Goal: Transaction & Acquisition: Book appointment/travel/reservation

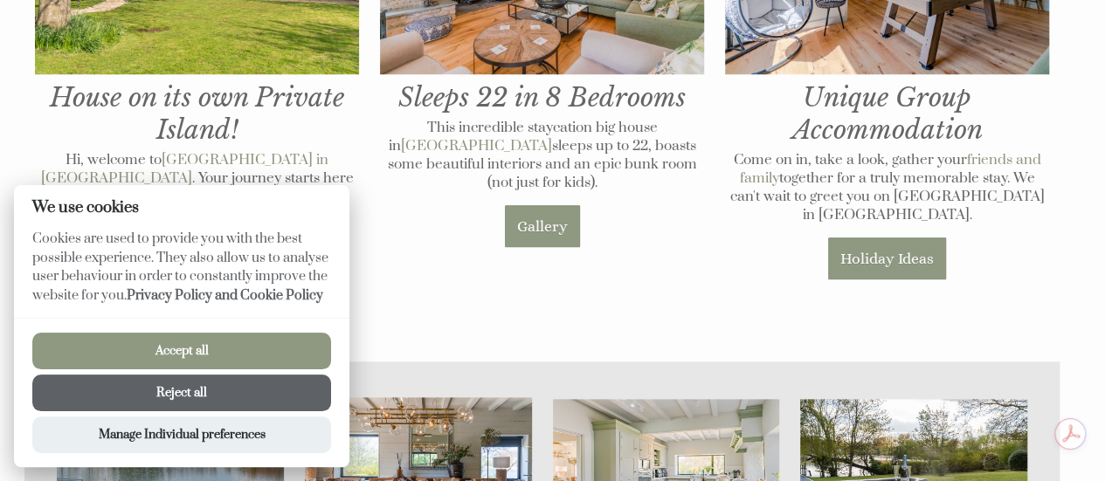
scroll to position [873, 0]
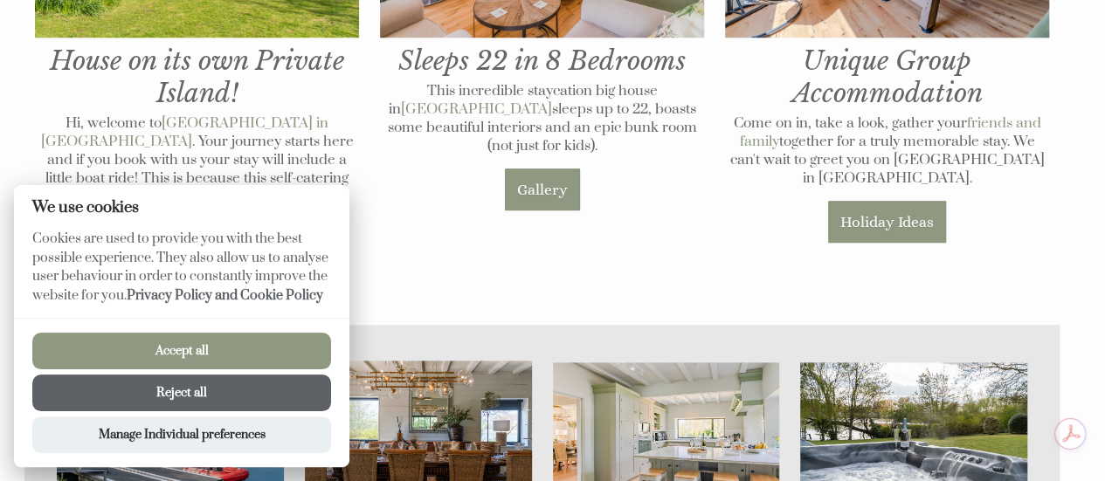
click at [234, 341] on button "Accept all" at bounding box center [181, 351] width 299 height 37
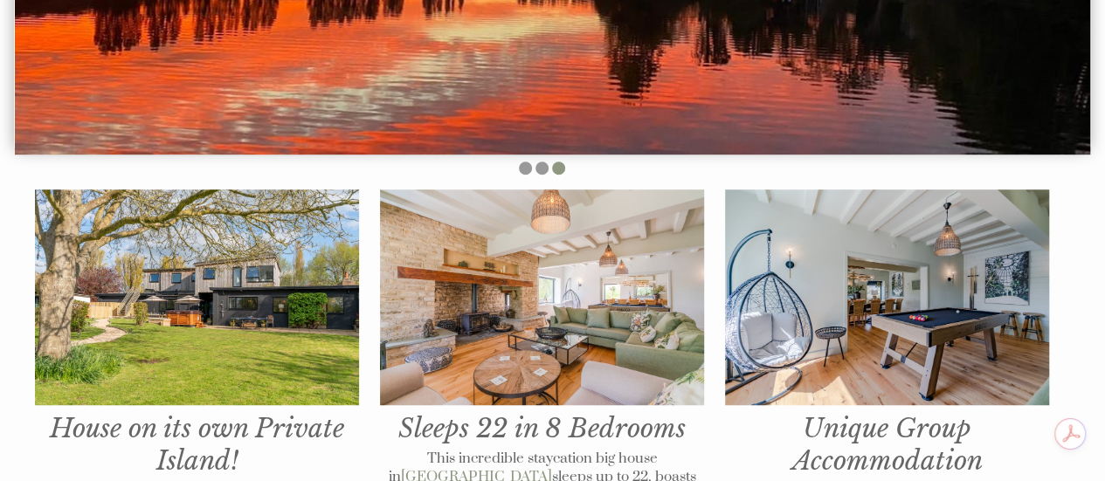
scroll to position [665, 0]
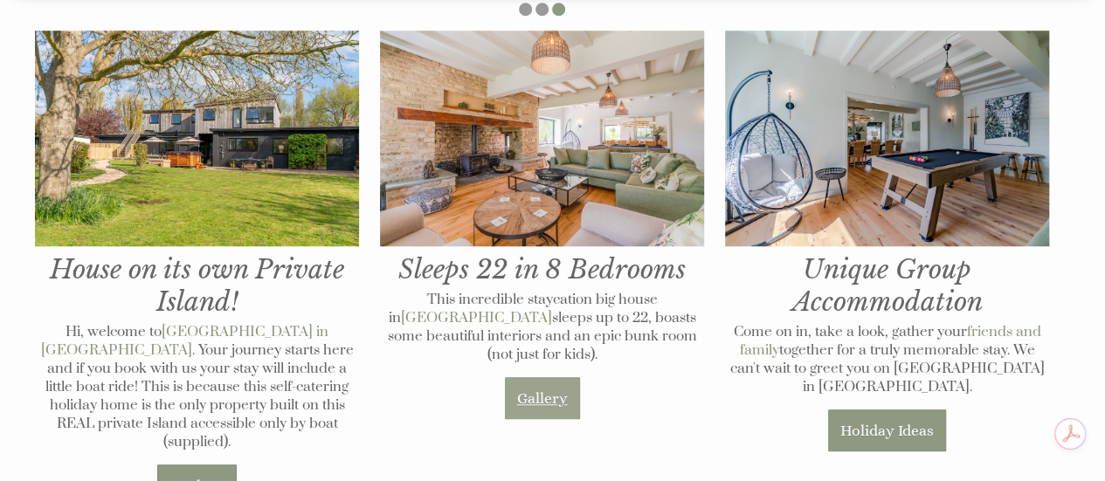
click at [535, 396] on link "Gallery" at bounding box center [542, 398] width 75 height 42
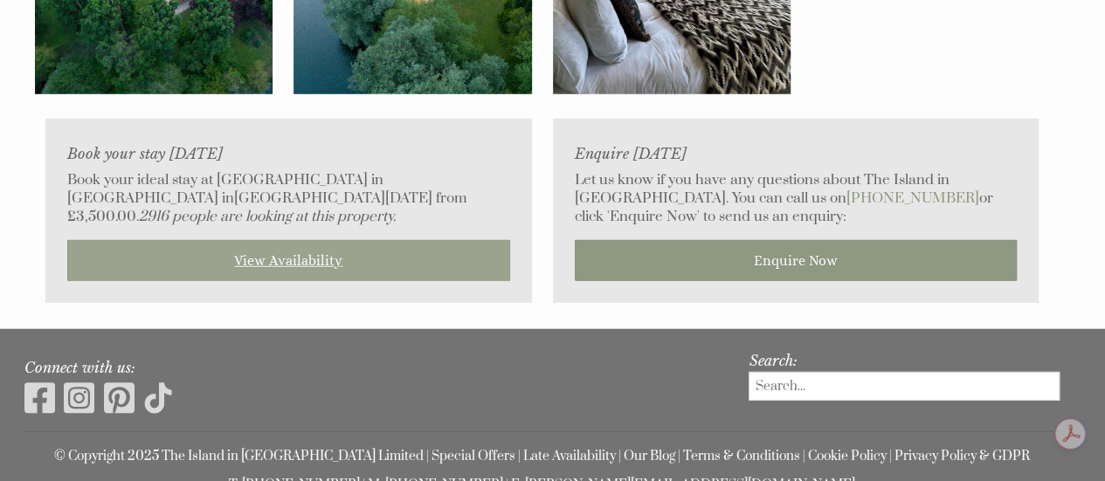
scroll to position [5677, 0]
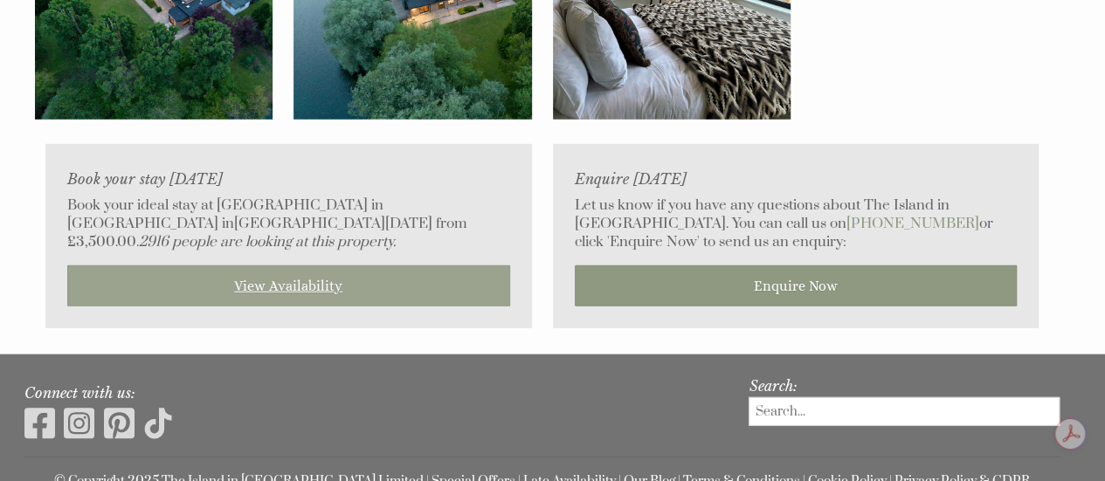
click at [383, 265] on link "View Availability" at bounding box center [288, 285] width 443 height 41
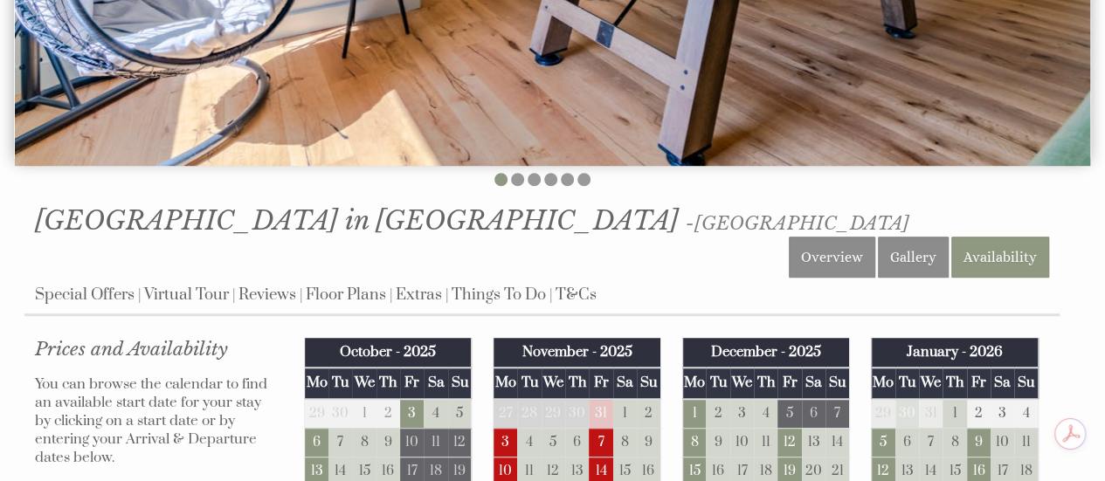
scroll to position [699, 0]
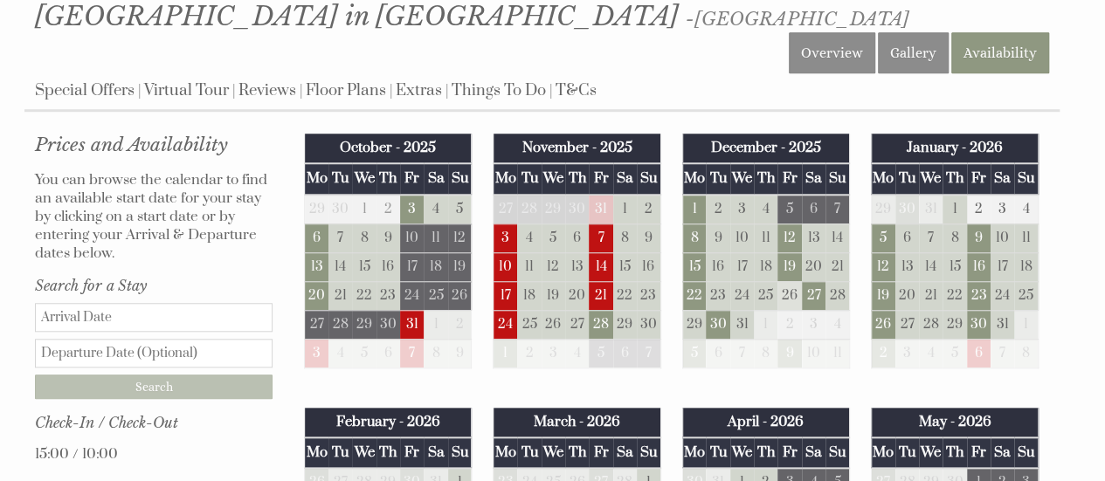
drag, startPoint x: 694, startPoint y: 249, endPoint x: 798, endPoint y: 254, distance: 104.1
click at [798, 281] on tr "22 23 24 25 26 27 28" at bounding box center [765, 295] width 167 height 29
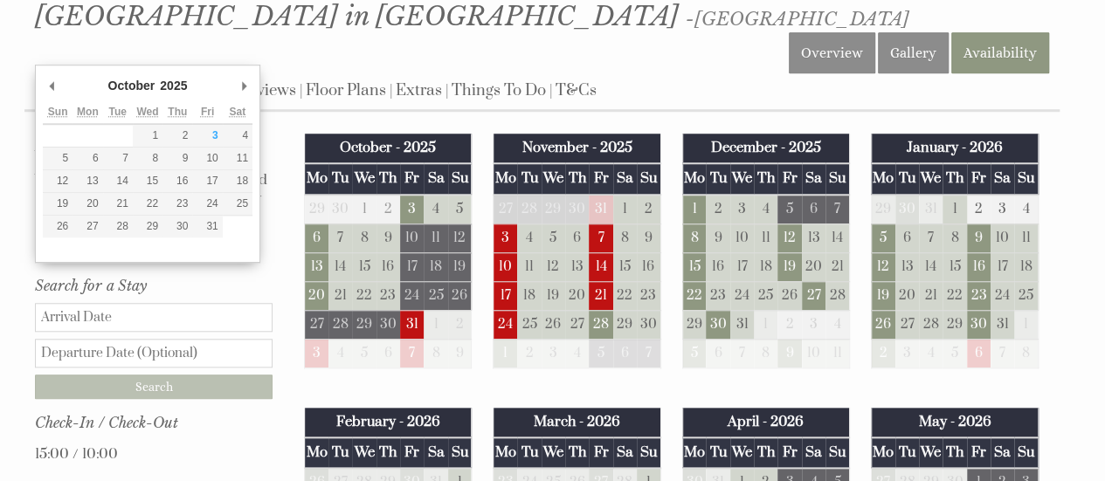
click at [148, 303] on input "Date" at bounding box center [154, 317] width 238 height 29
type input "22/12/2025"
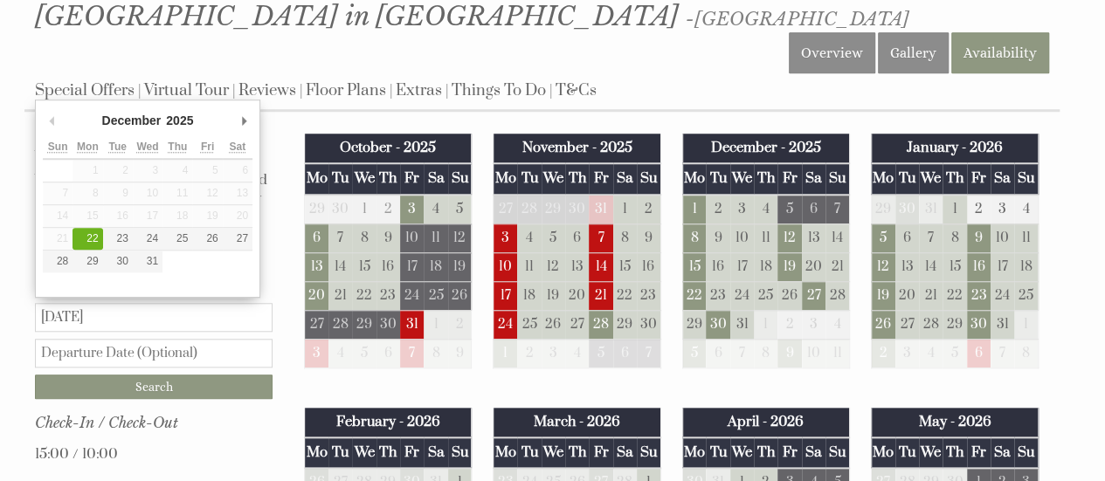
click at [155, 339] on input "text" at bounding box center [154, 353] width 238 height 29
type input "27/12/2025"
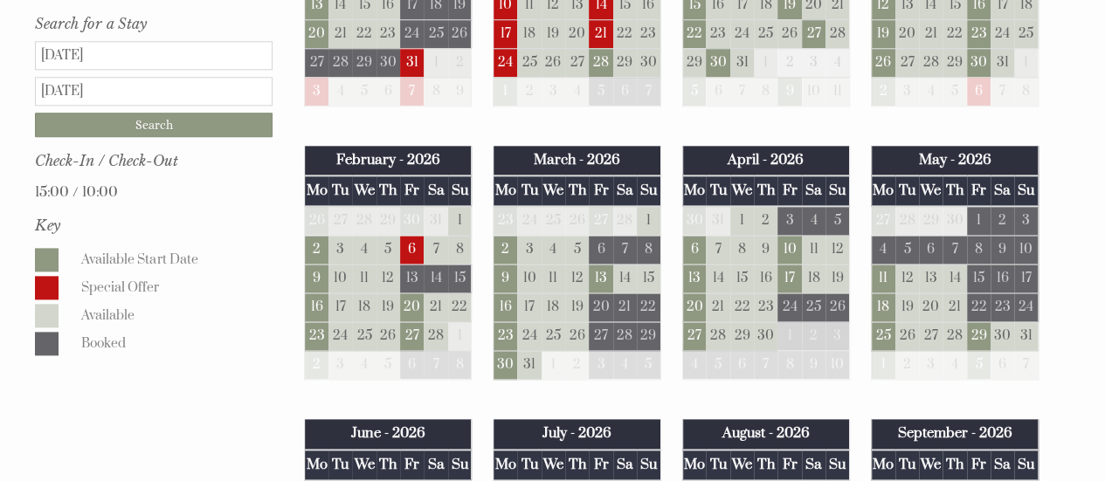
scroll to position [611, 0]
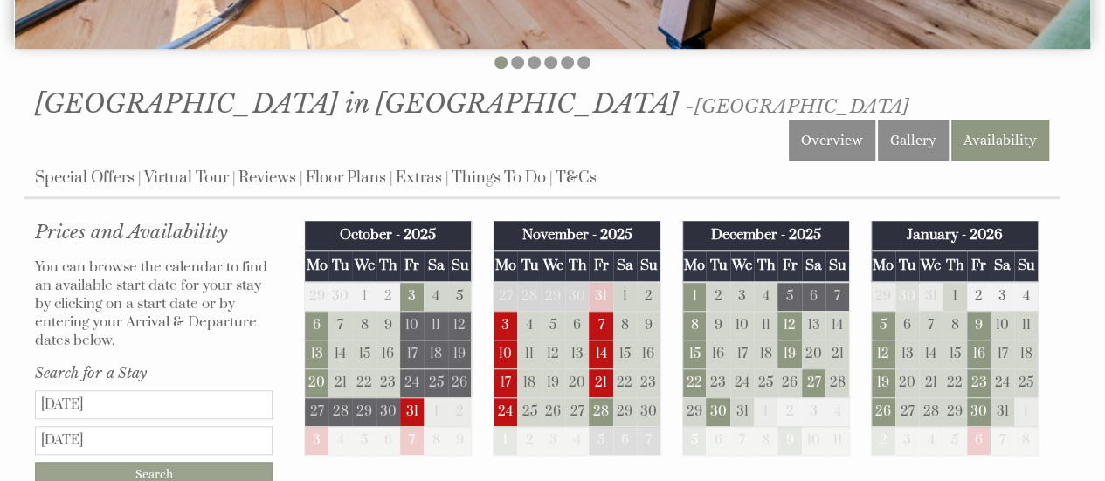
click at [153, 462] on input "Search" at bounding box center [154, 474] width 238 height 24
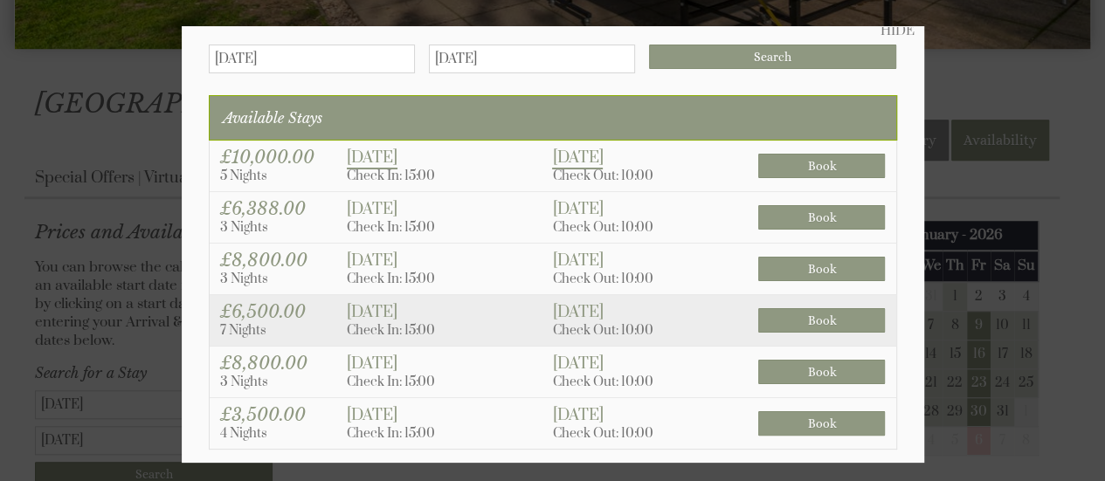
scroll to position [0, 0]
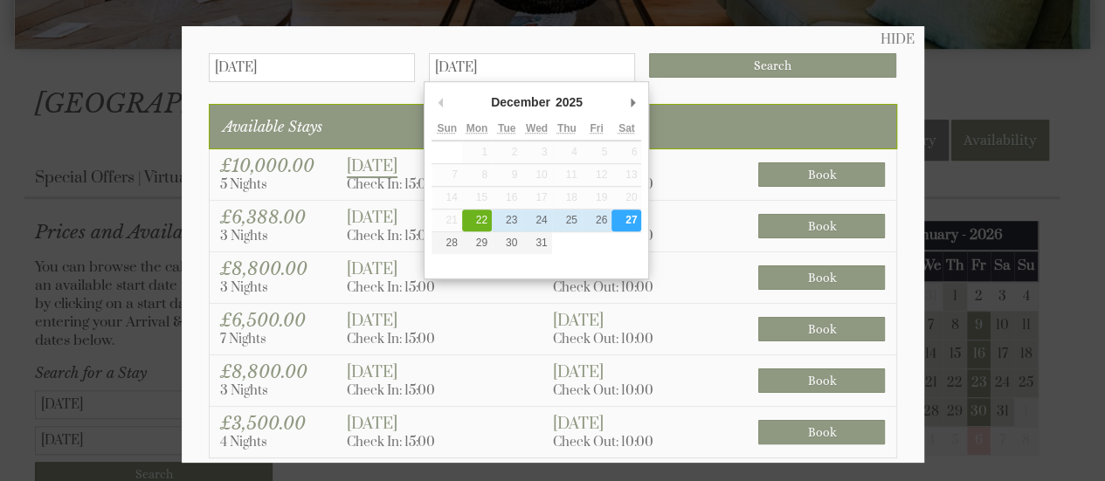
click at [442, 64] on input "27/12/2025" at bounding box center [532, 67] width 206 height 29
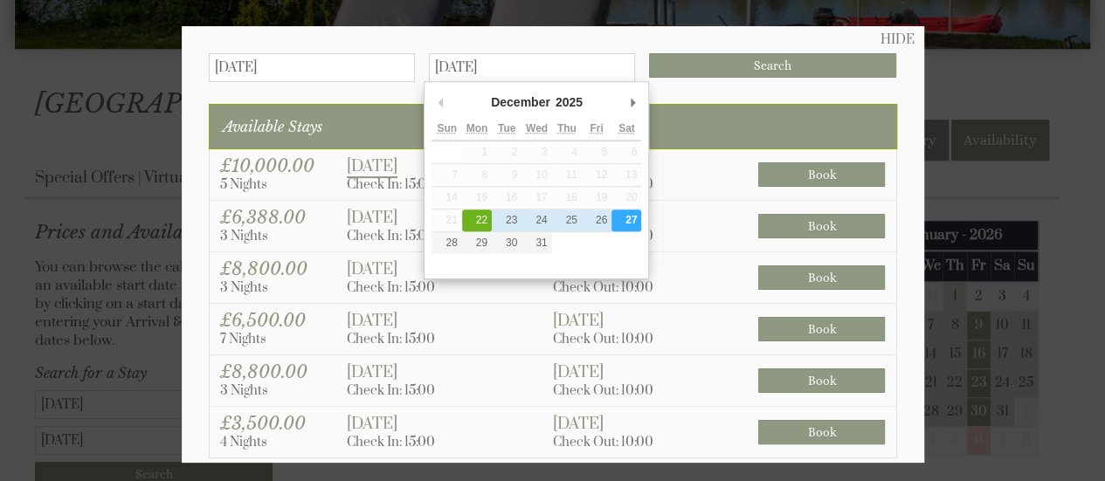
type input "26/12/2025"
click input "Search" at bounding box center [773, 65] width 248 height 24
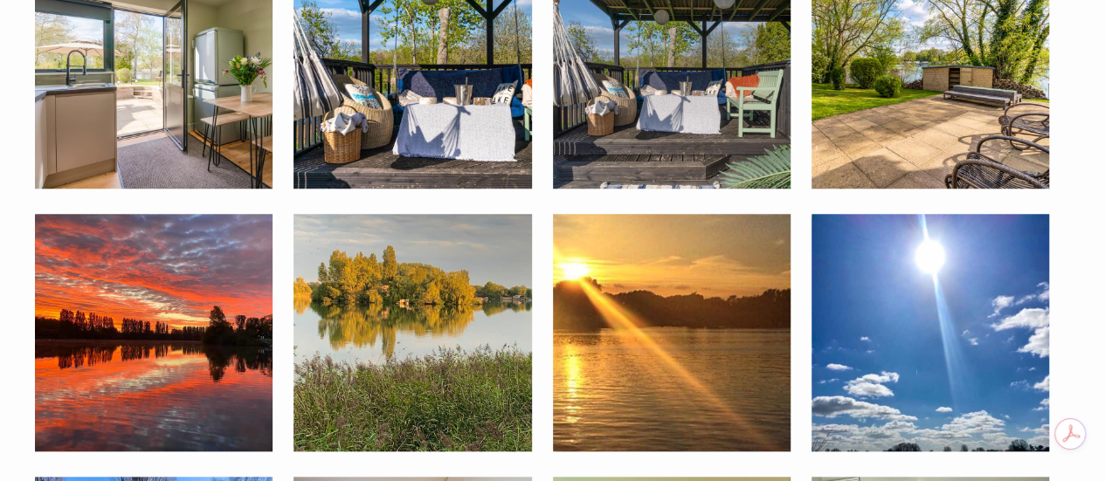
scroll to position [3493, 0]
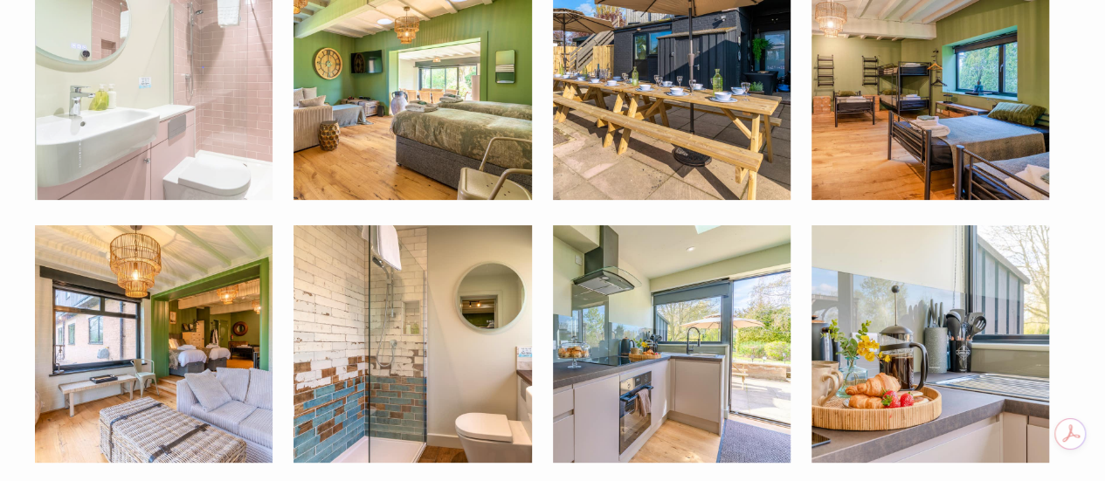
scroll to position [665, 0]
